Goal: Understand process/instructions: Learn how to perform a task or action

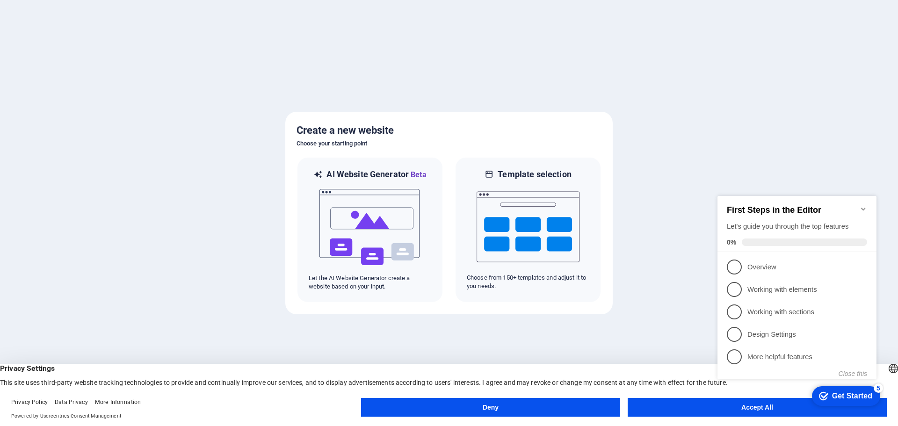
click at [764, 407] on div "checkmark Get Started 5 First Steps in the Editor Let's guide you through the t…" at bounding box center [799, 295] width 170 height 227
click at [735, 262] on span "1" at bounding box center [734, 267] width 15 height 15
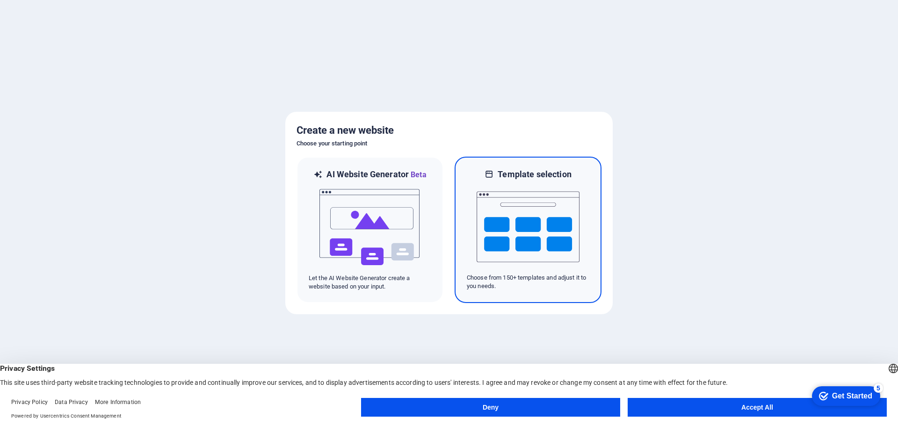
click at [510, 188] on img at bounding box center [528, 227] width 103 height 94
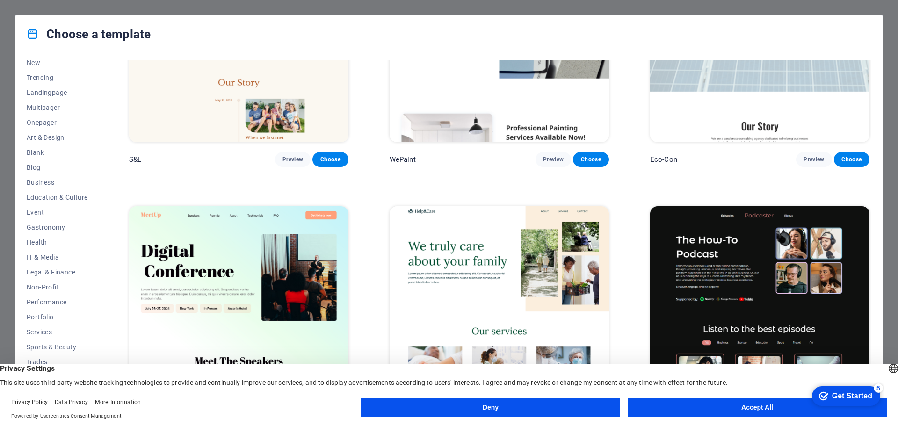
scroll to position [702, 0]
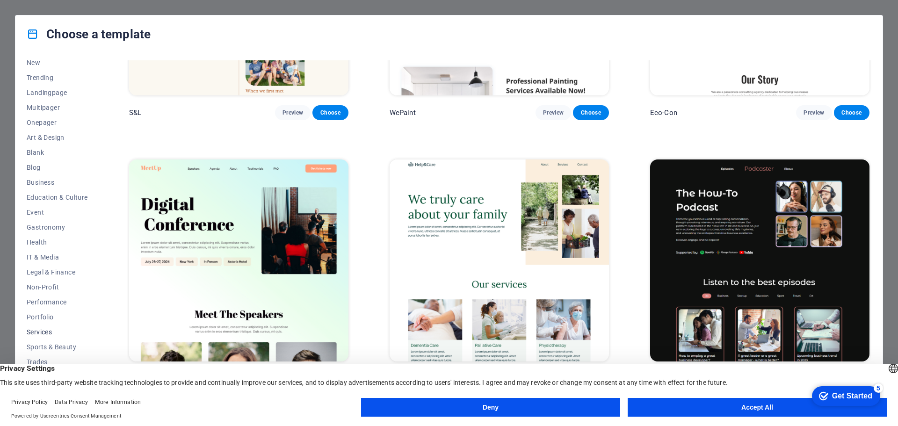
click at [40, 333] on span "Services" at bounding box center [57, 331] width 61 height 7
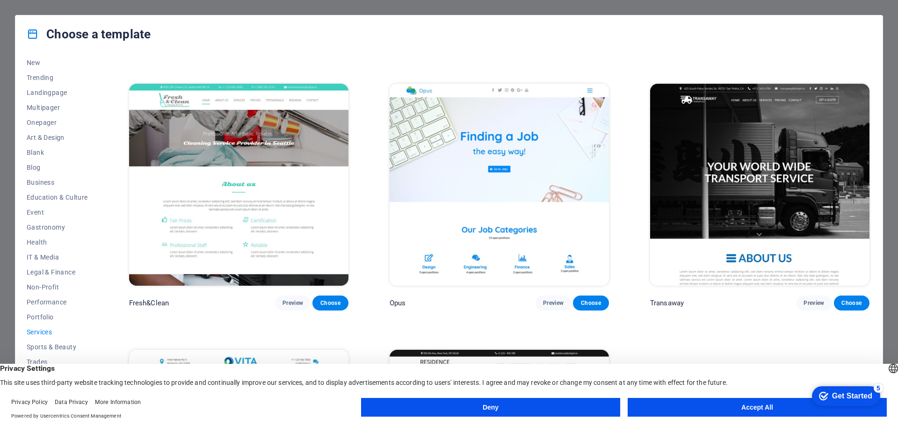
scroll to position [1480, 0]
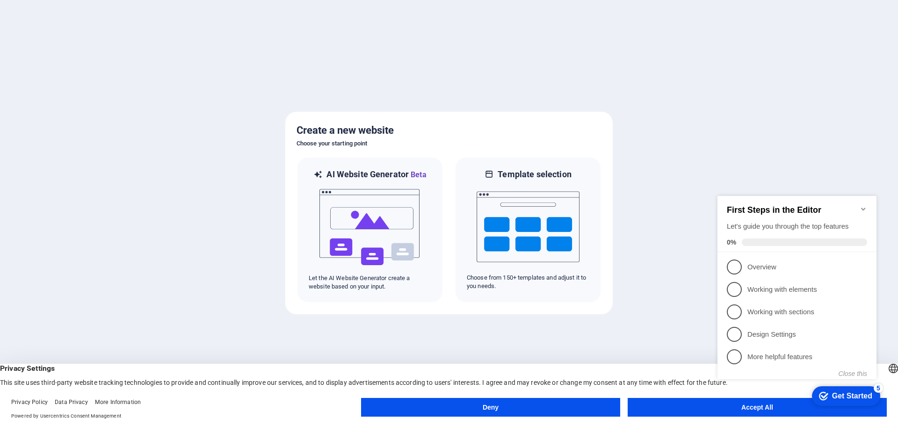
click at [744, 409] on div "checkmark Get Started 5 First Steps in the Editor Let's guide you through the t…" at bounding box center [799, 295] width 170 height 227
click at [754, 408] on div "checkmark Get Started 5 First Steps in the Editor Let's guide you through the t…" at bounding box center [799, 295] width 170 height 227
